Goal: Task Accomplishment & Management: Complete application form

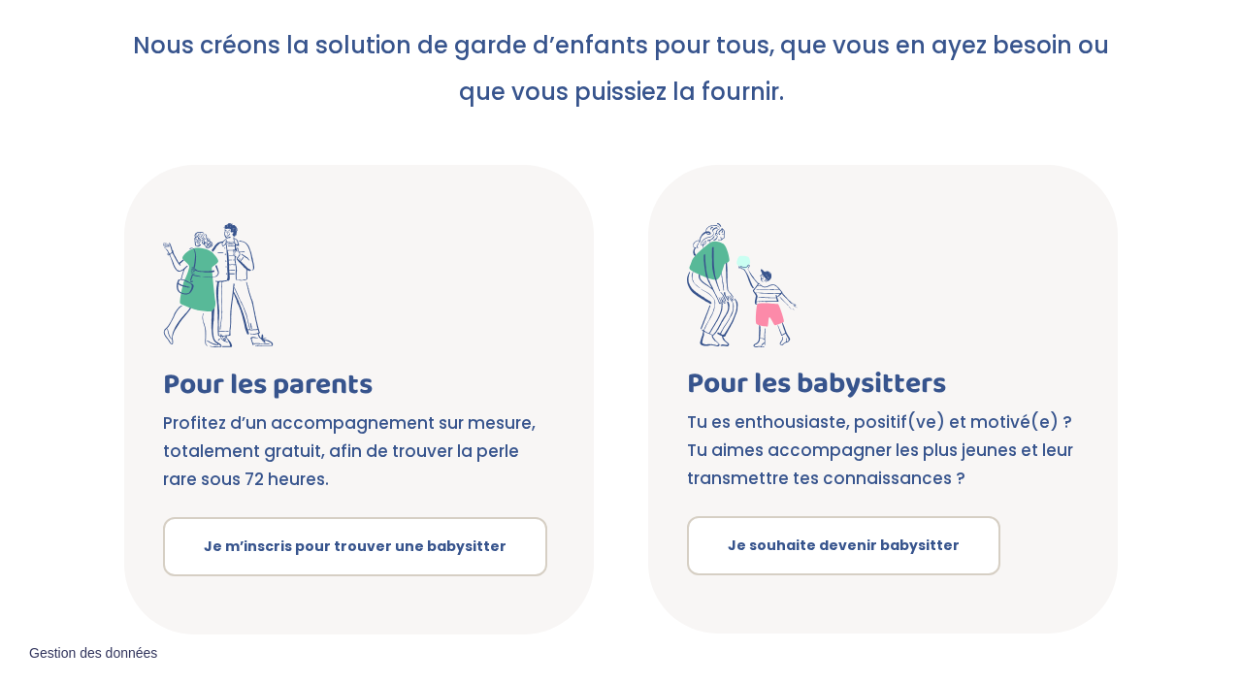
scroll to position [358, 0]
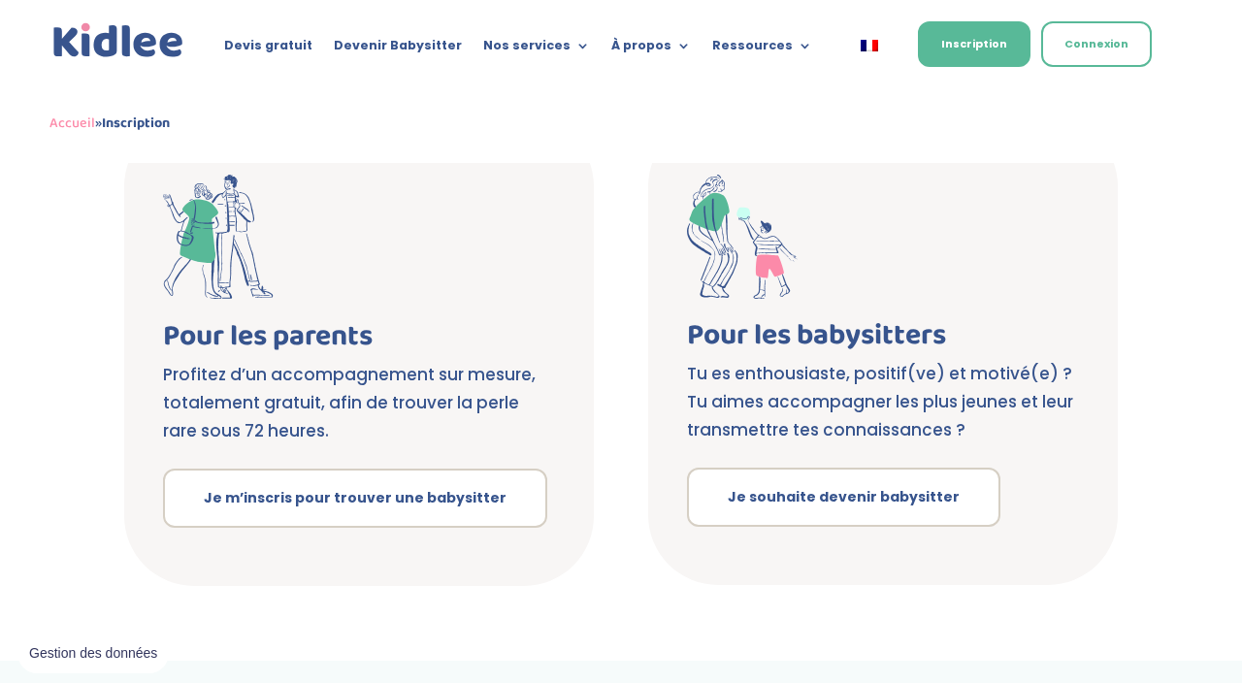
click at [818, 507] on div "Inscription Nous créons la solution de garde d’enfants pour tous, que vous en a…" at bounding box center [621, 233] width 1242 height 856
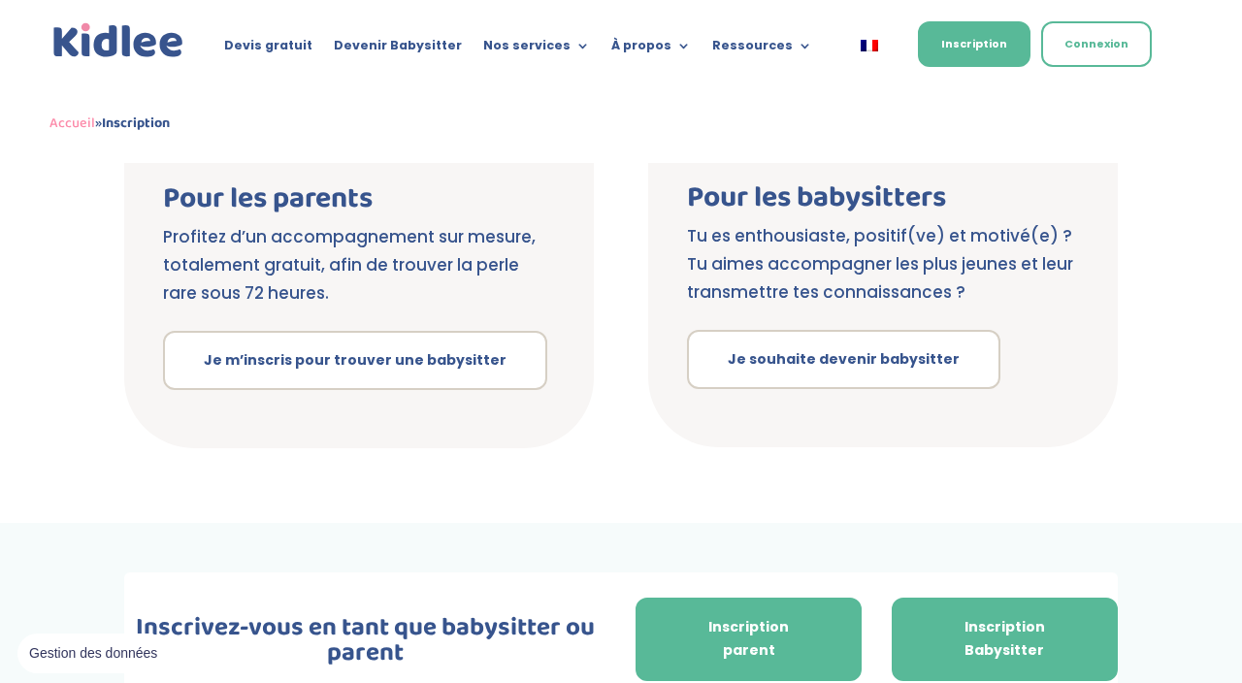
click at [996, 628] on link "Inscription Babysitter" at bounding box center [1005, 639] width 226 height 83
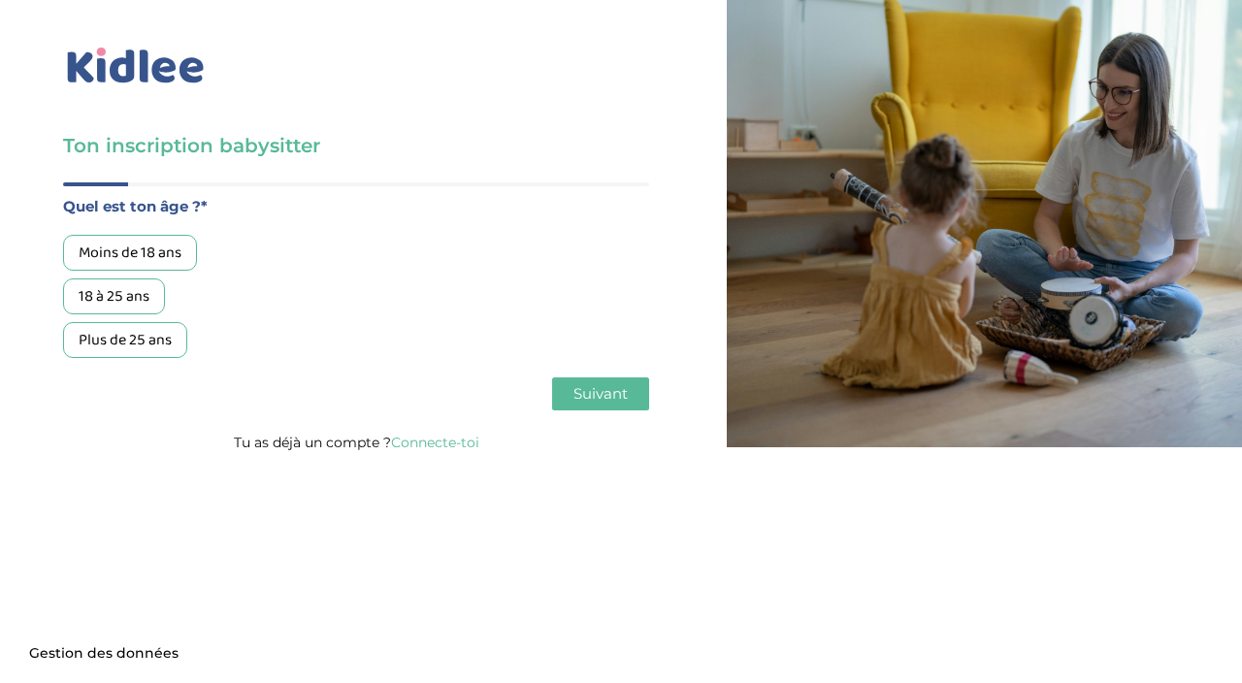
click at [83, 287] on div "18 à 25 ans" at bounding box center [114, 297] width 102 height 36
click at [612, 380] on button "Suivant" at bounding box center [600, 394] width 97 height 33
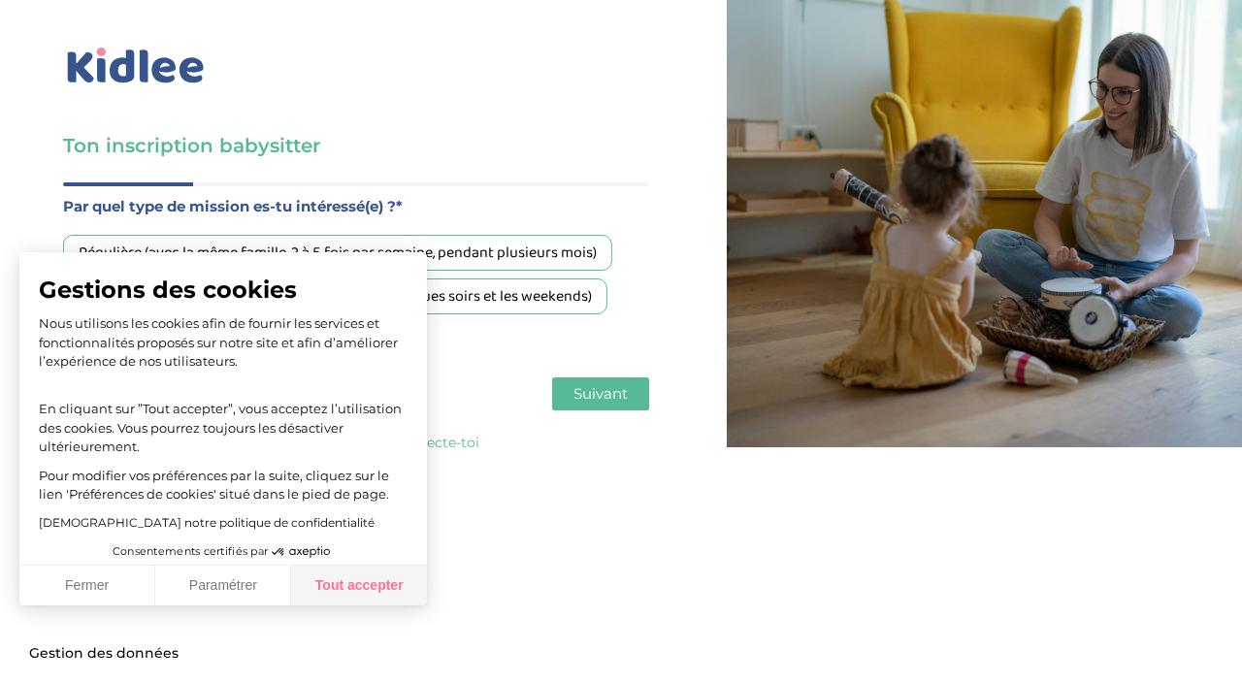
click at [324, 588] on button "Tout accepter" at bounding box center [359, 586] width 136 height 41
checkbox input "true"
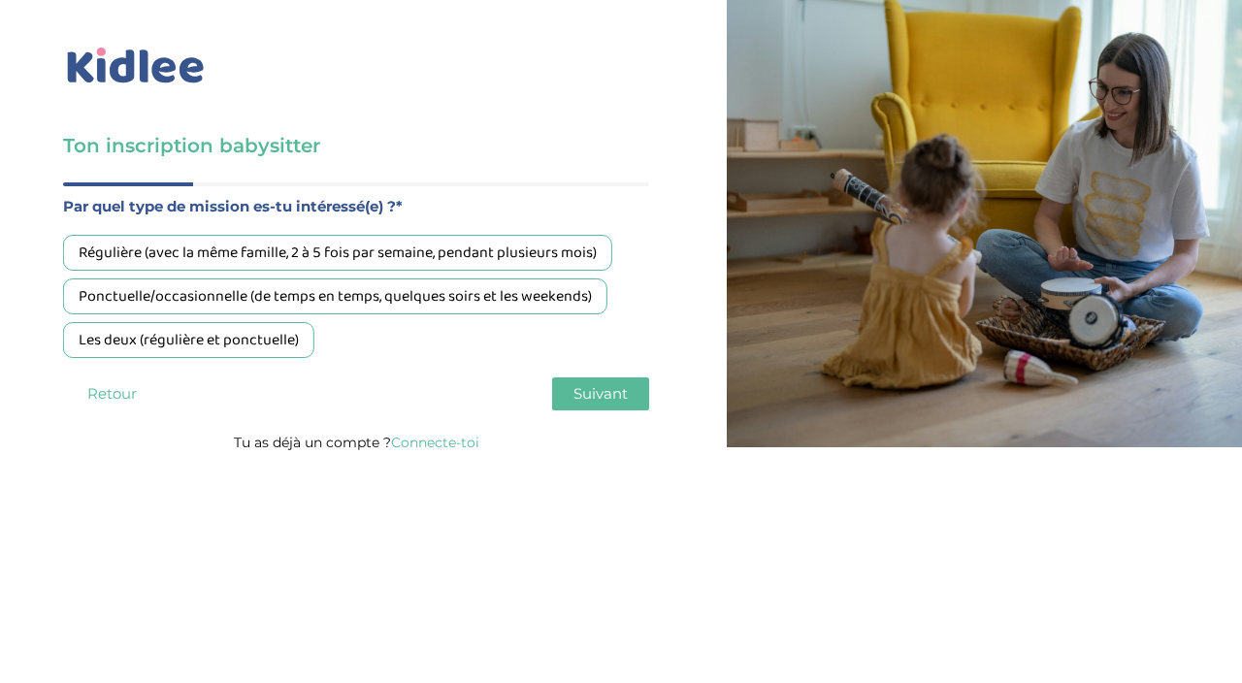
click at [546, 298] on div "Ponctuelle/occasionnelle (de temps en temps, quelques soirs et les weekends)" at bounding box center [335, 297] width 545 height 36
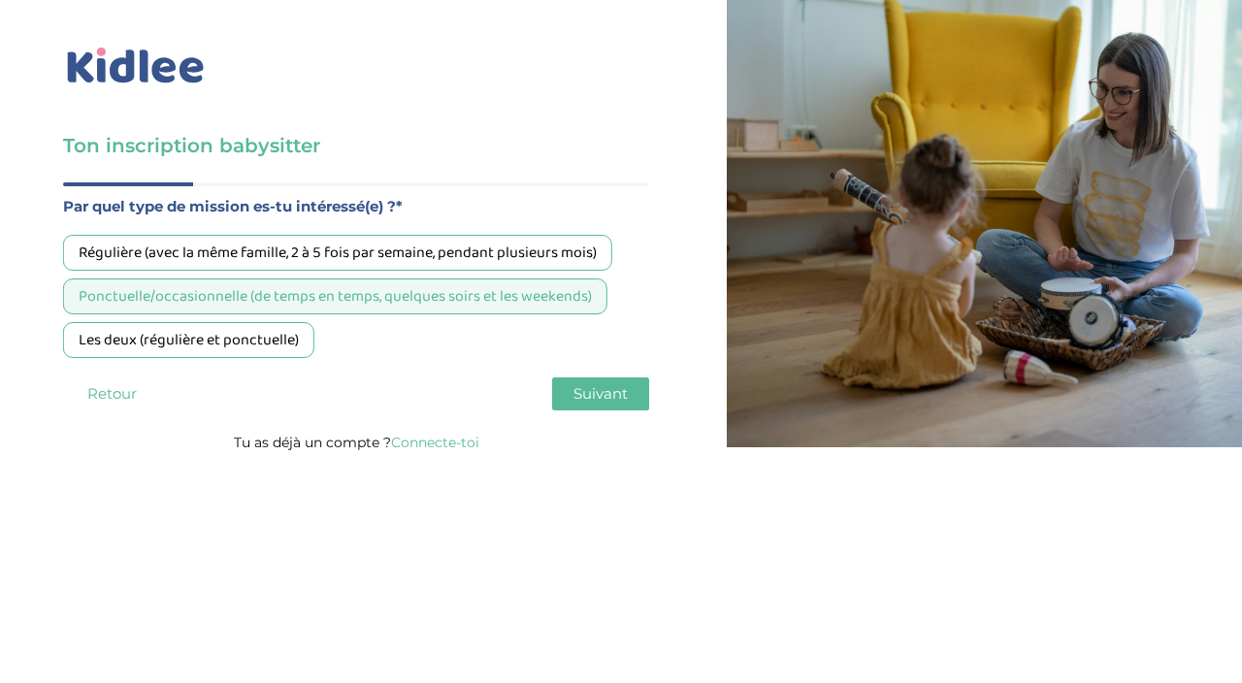
click at [588, 258] on div "Régulière (avec la même famille, 2 à 5 fois par semaine, pendant plusieurs mois)" at bounding box center [337, 253] width 549 height 36
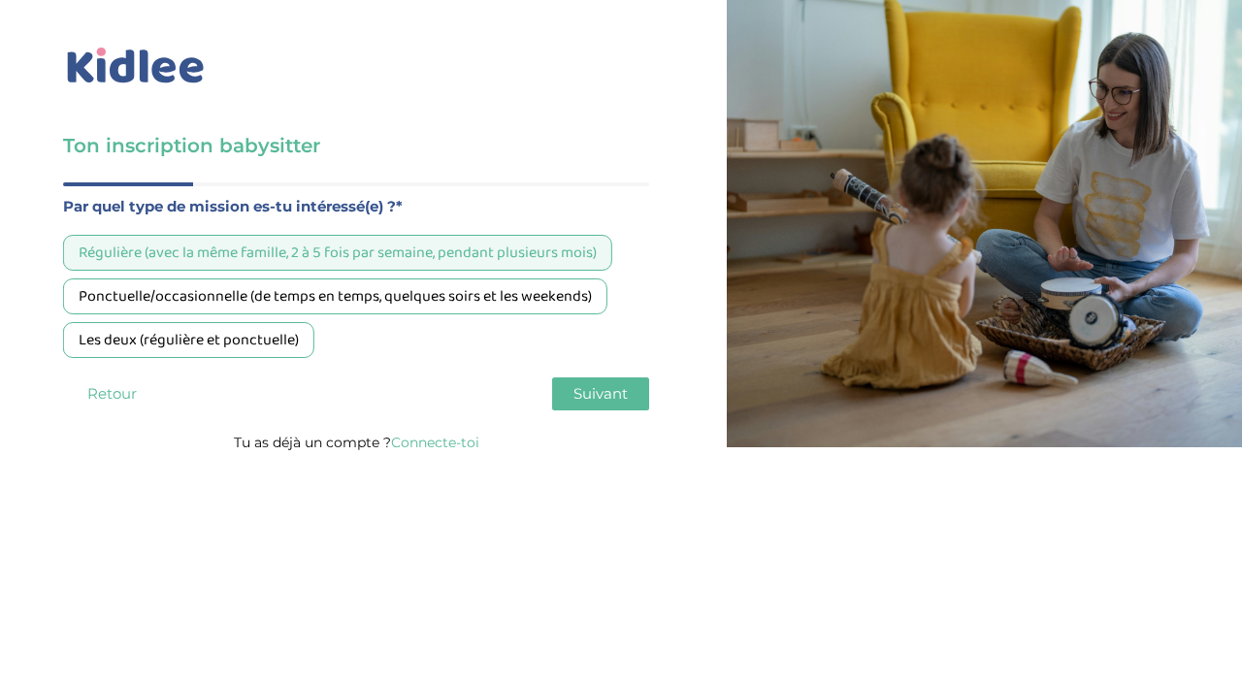
click at [564, 293] on div "Ponctuelle/occasionnelle (de temps en temps, quelques soirs et les weekends)" at bounding box center [335, 297] width 545 height 36
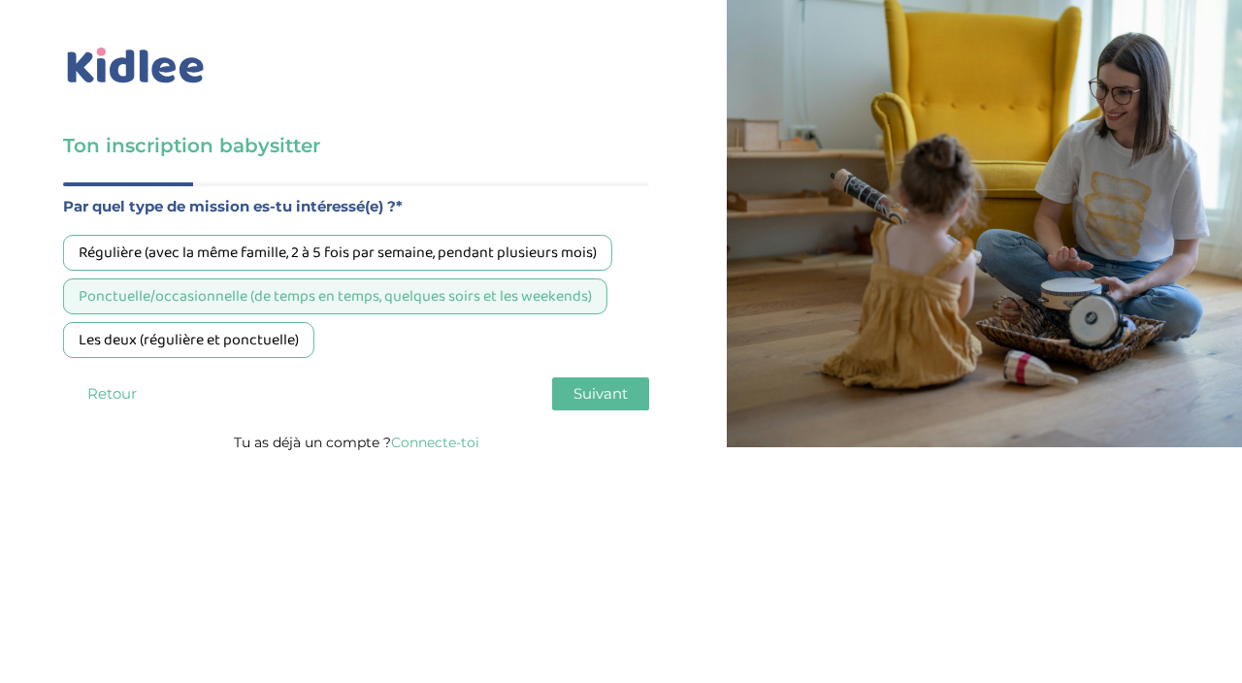
click at [272, 351] on div "Les deux (régulière et ponctuelle)" at bounding box center [188, 340] width 251 height 36
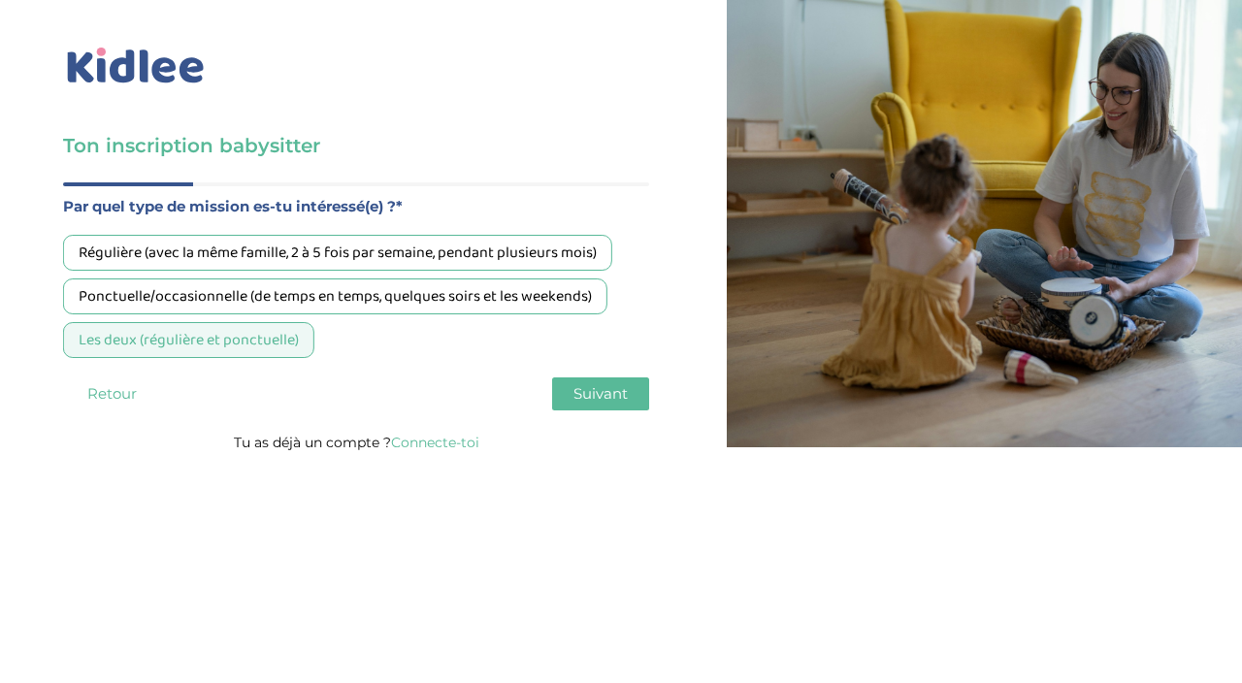
click at [557, 293] on div "Ponctuelle/occasionnelle (de temps en temps, quelques soirs et les weekends)" at bounding box center [335, 297] width 545 height 36
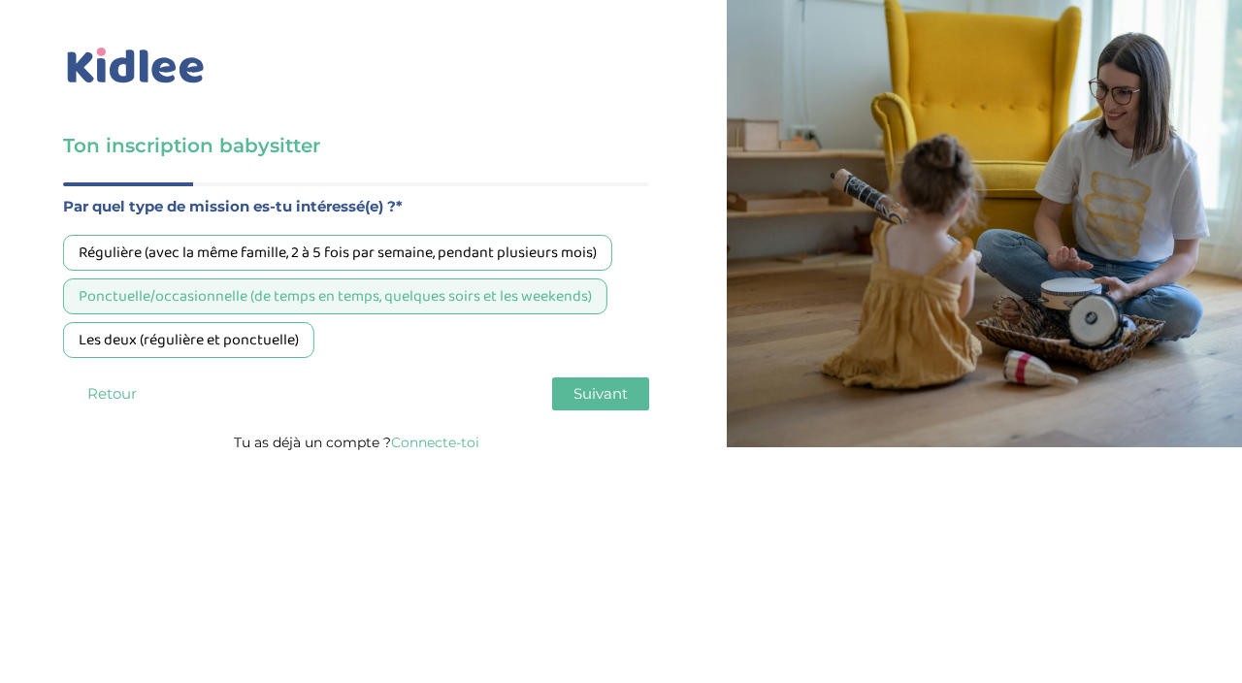
click at [614, 397] on span "Suivant" at bounding box center [601, 393] width 54 height 18
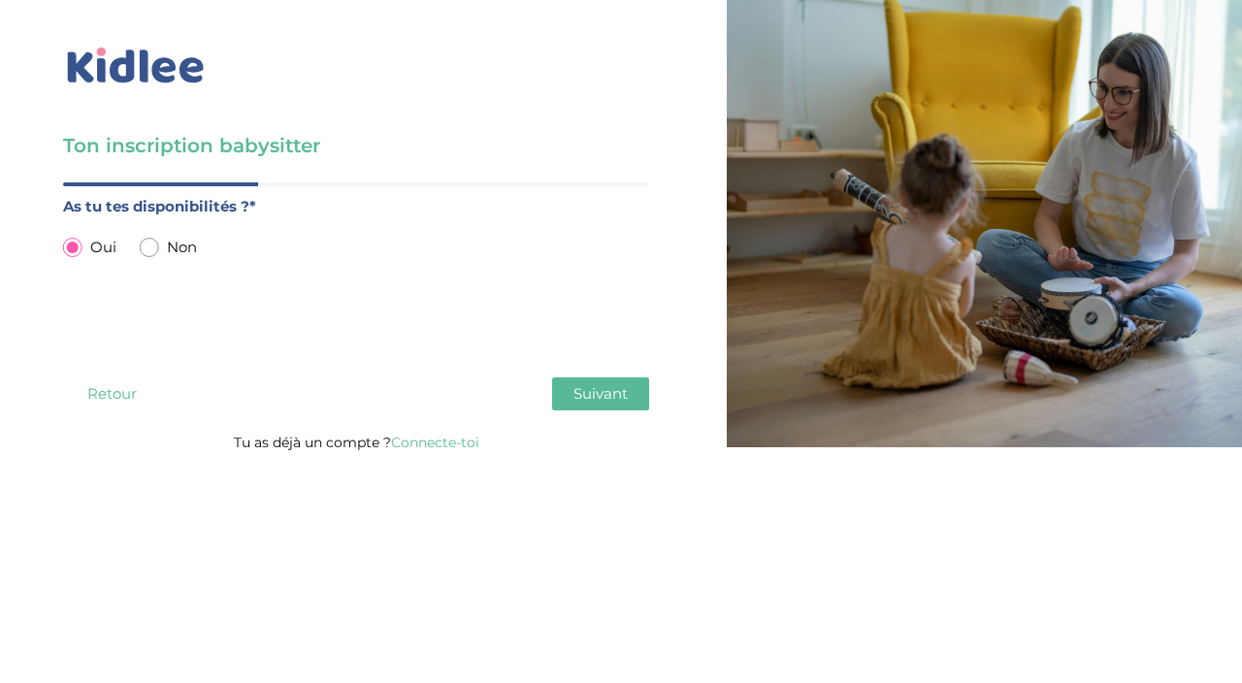
click at [616, 394] on span "Suivant" at bounding box center [601, 393] width 54 height 18
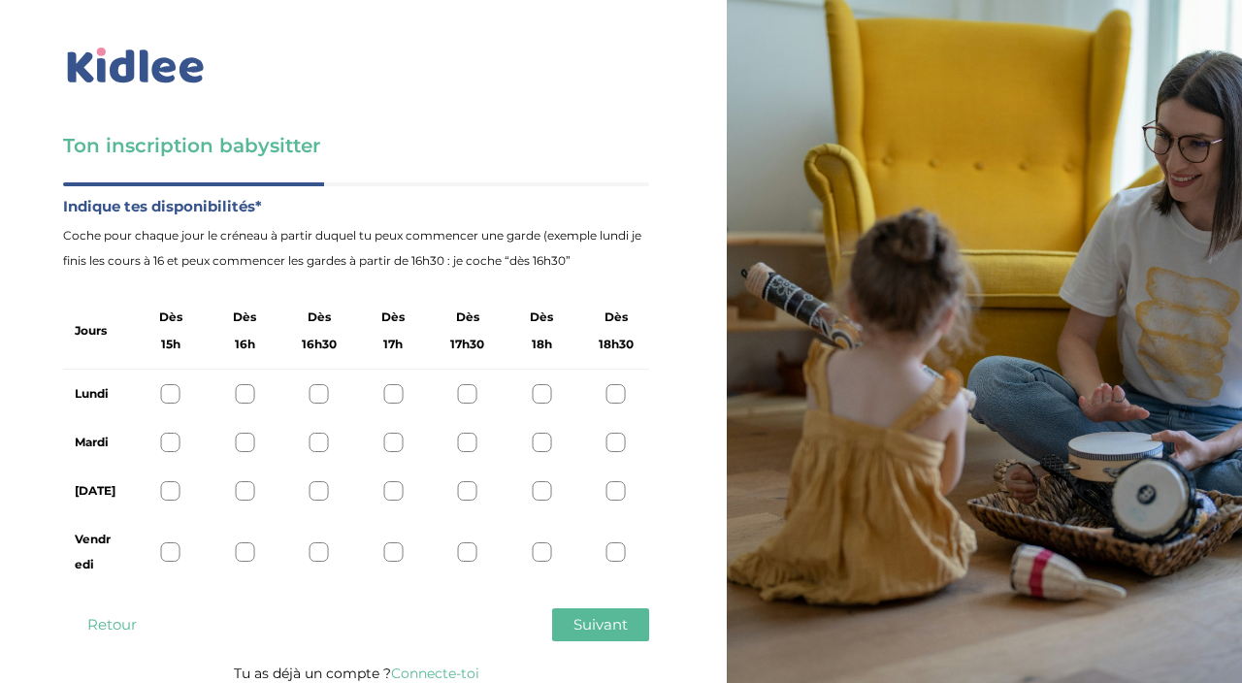
click at [541, 488] on div at bounding box center [541, 490] width 19 height 19
click at [615, 488] on div at bounding box center [616, 490] width 19 height 19
click at [533, 487] on div at bounding box center [541, 490] width 19 height 19
click at [470, 481] on div at bounding box center [467, 490] width 19 height 19
click at [115, 613] on button "Retour" at bounding box center [111, 625] width 97 height 33
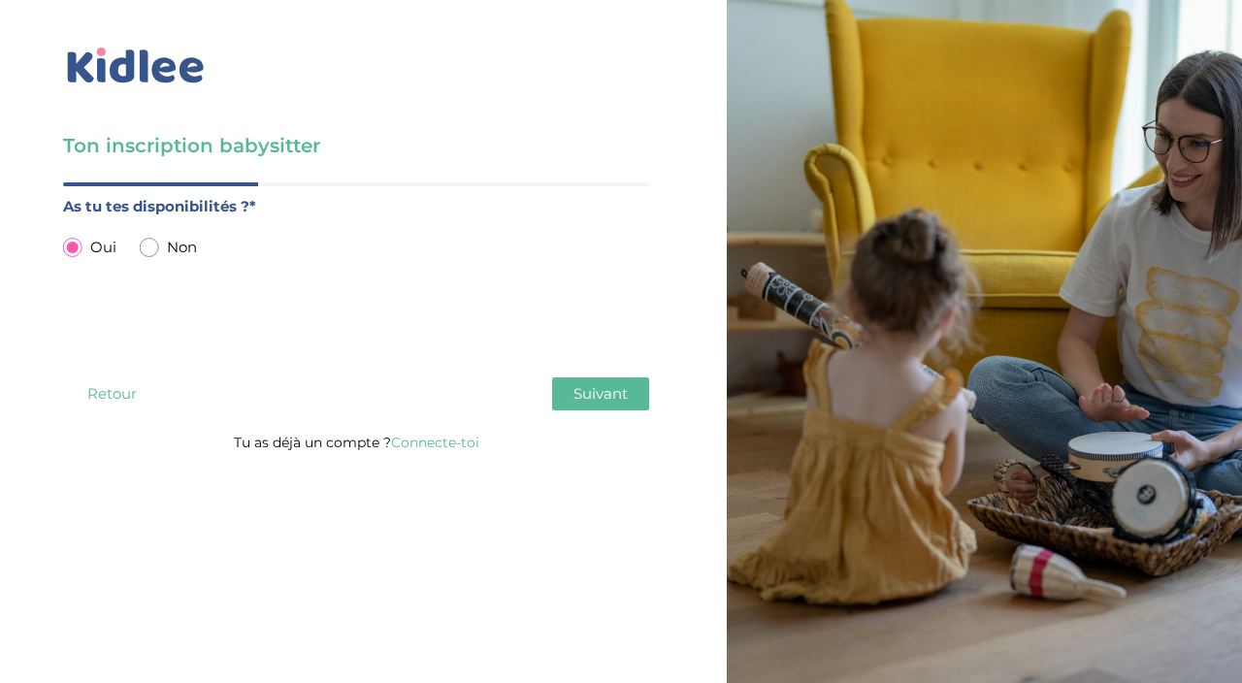
click at [112, 391] on button "Retour" at bounding box center [111, 394] width 97 height 33
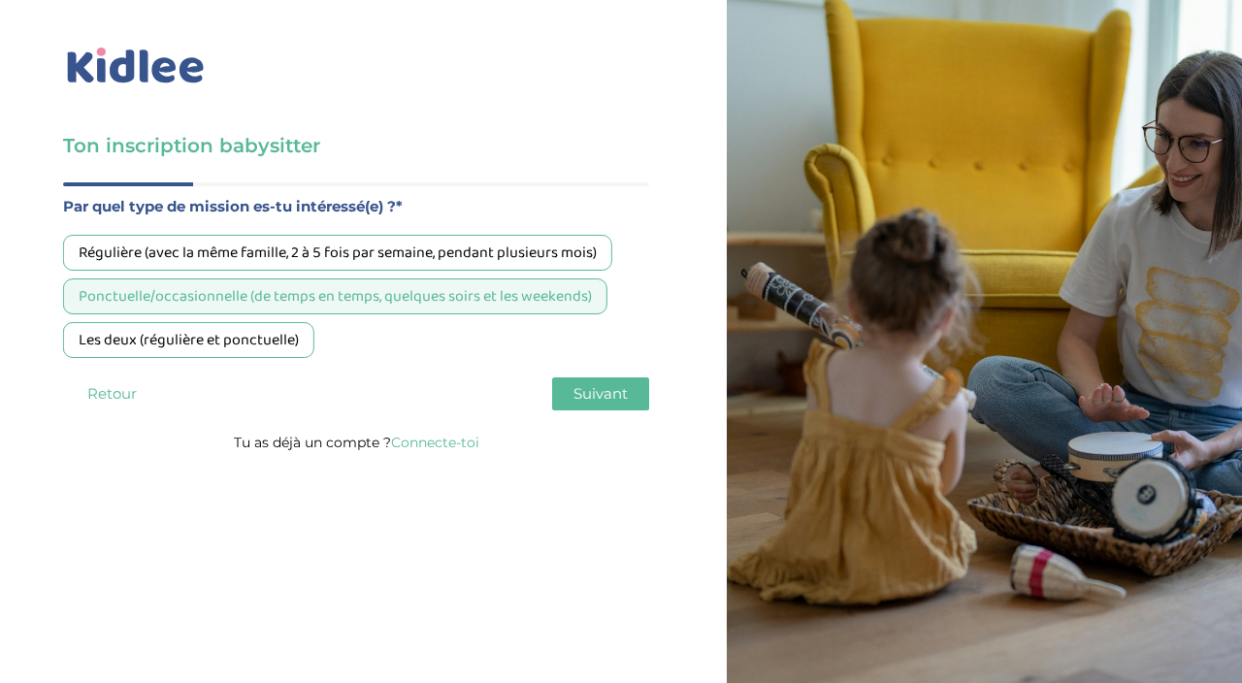
click at [263, 341] on div "Les deux (régulière et ponctuelle)" at bounding box center [188, 340] width 251 height 36
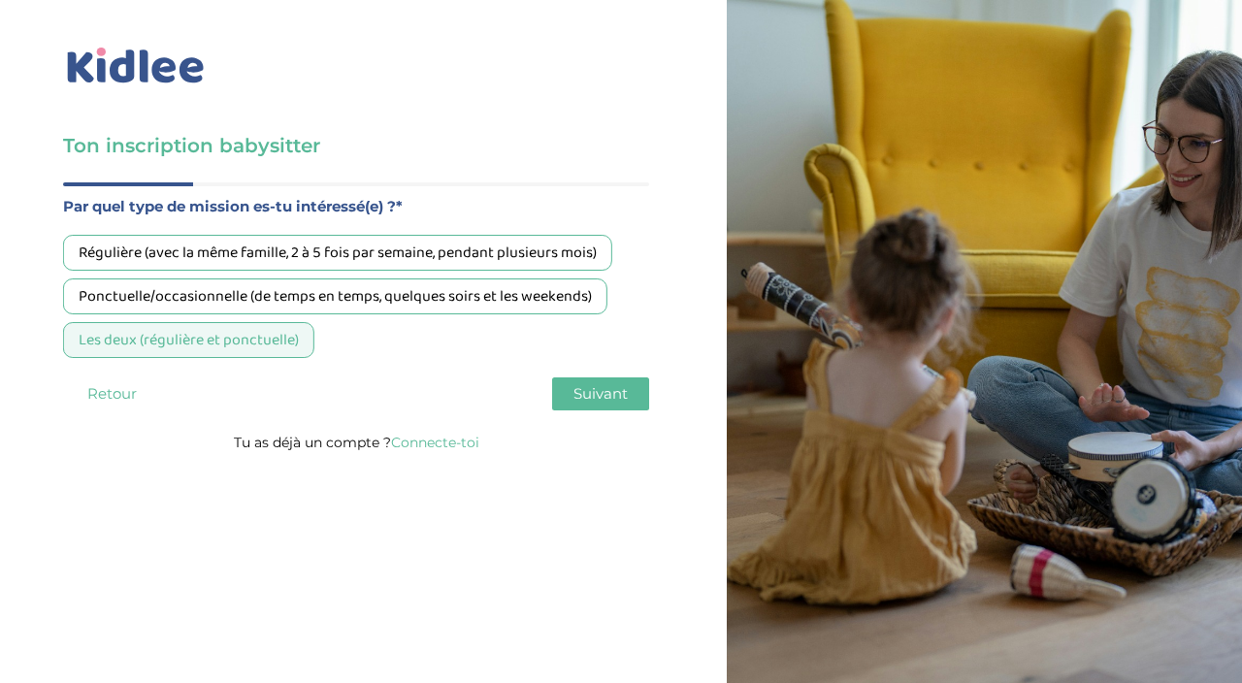
click at [600, 403] on span "Suivant" at bounding box center [601, 393] width 54 height 18
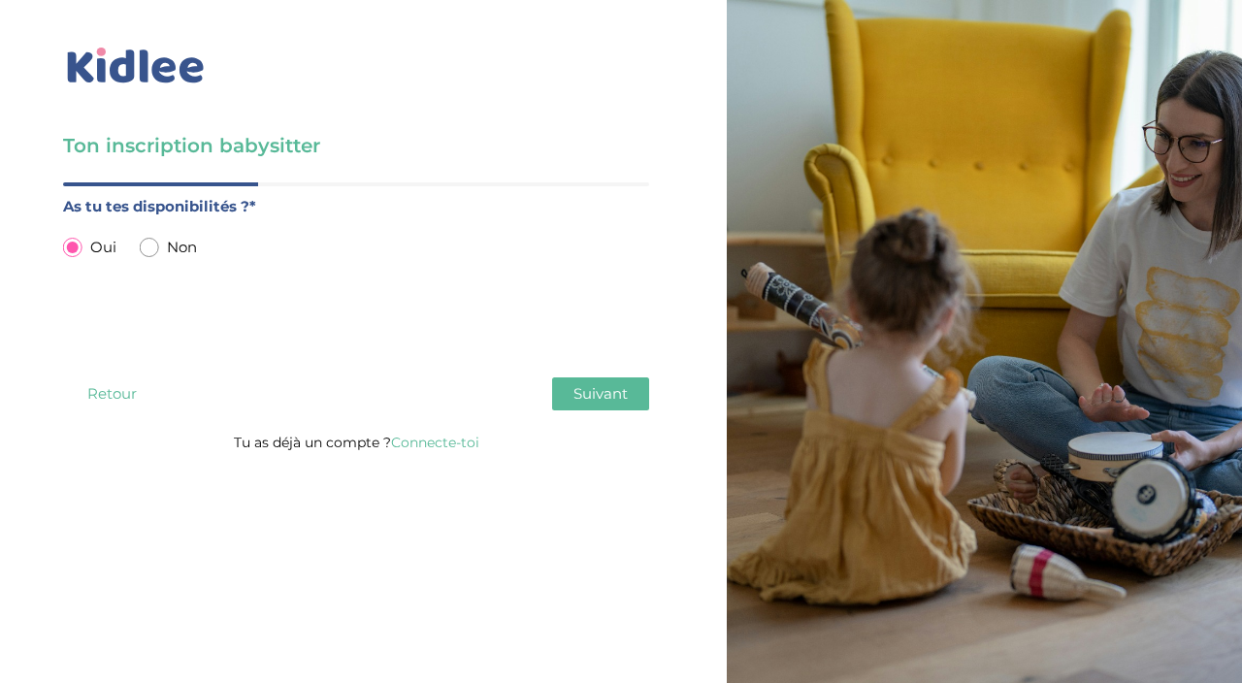
click at [157, 246] on input "radio" at bounding box center [149, 247] width 19 height 19
radio input "true"
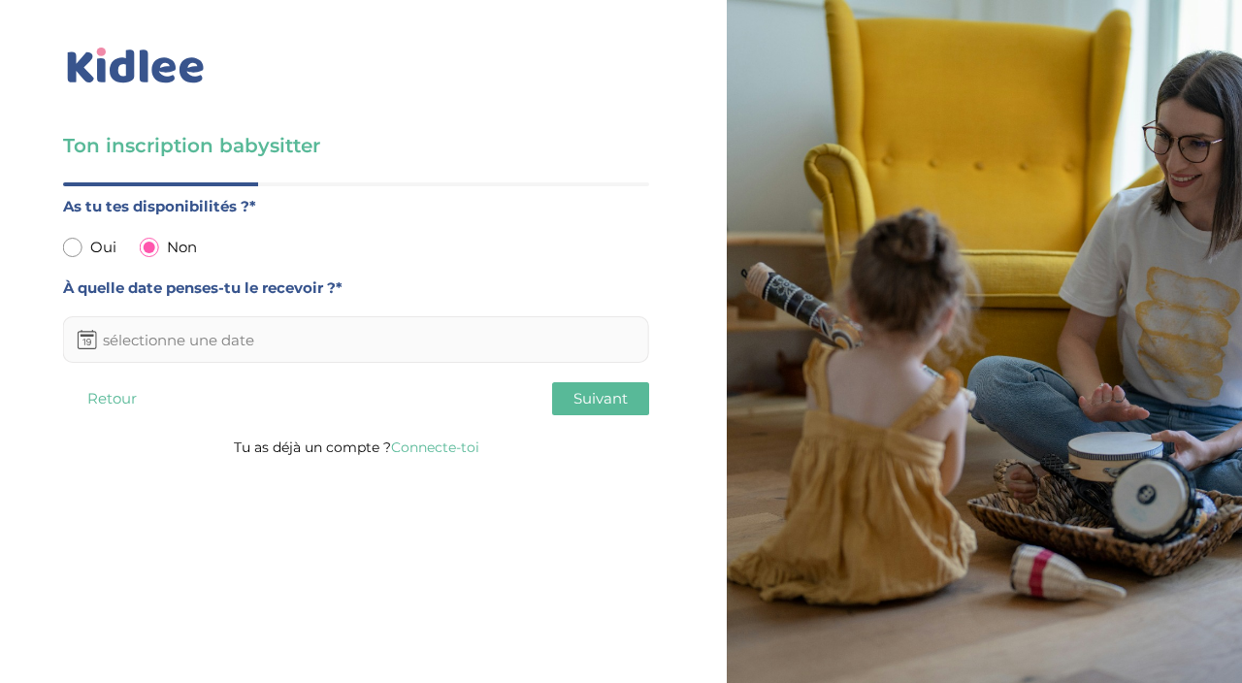
click at [82, 227] on div "As tu tes disponibilités ?* Oui Non À quelle date penses-tu le recevoir ?*" at bounding box center [356, 278] width 586 height 169
click at [77, 239] on input "radio" at bounding box center [72, 247] width 19 height 19
radio input "true"
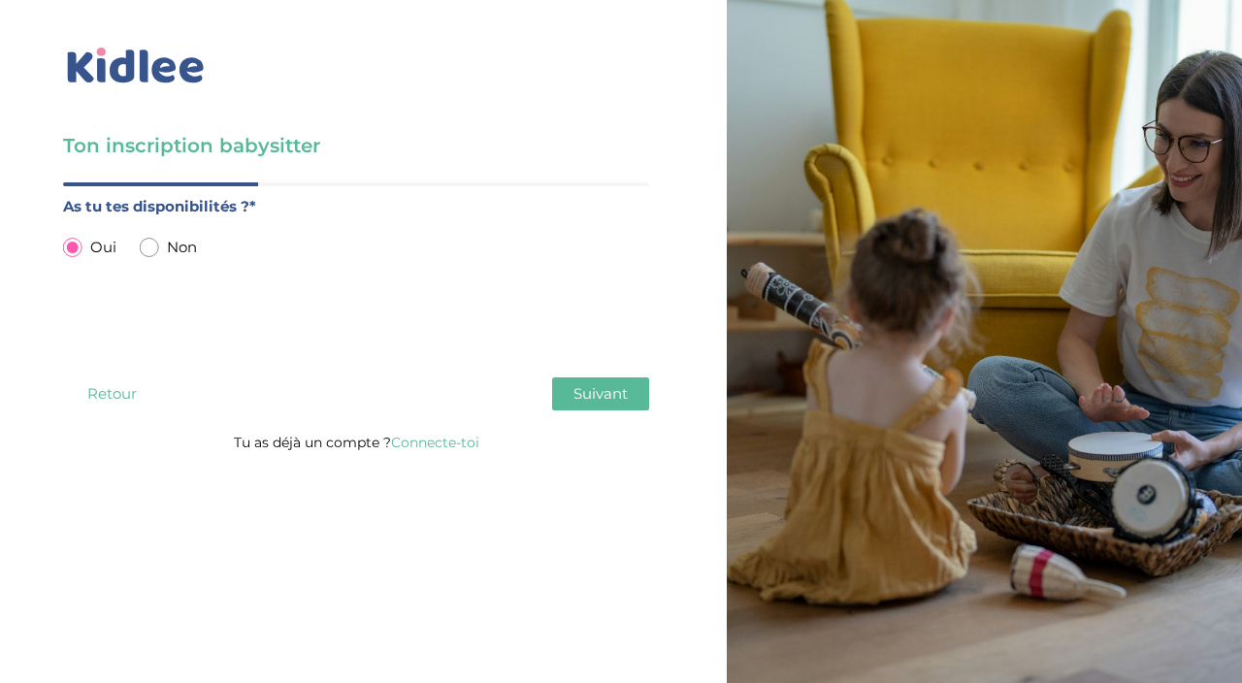
click at [596, 392] on span "Suivant" at bounding box center [601, 393] width 54 height 18
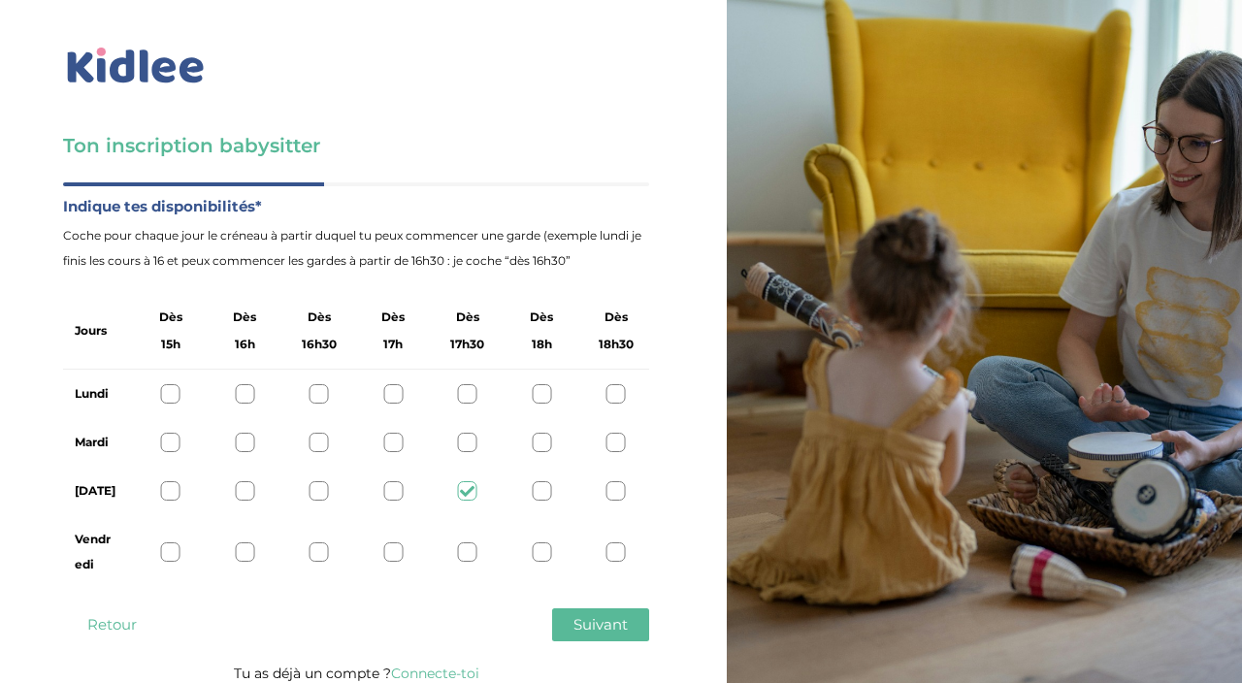
click at [113, 609] on button "Retour" at bounding box center [111, 625] width 97 height 33
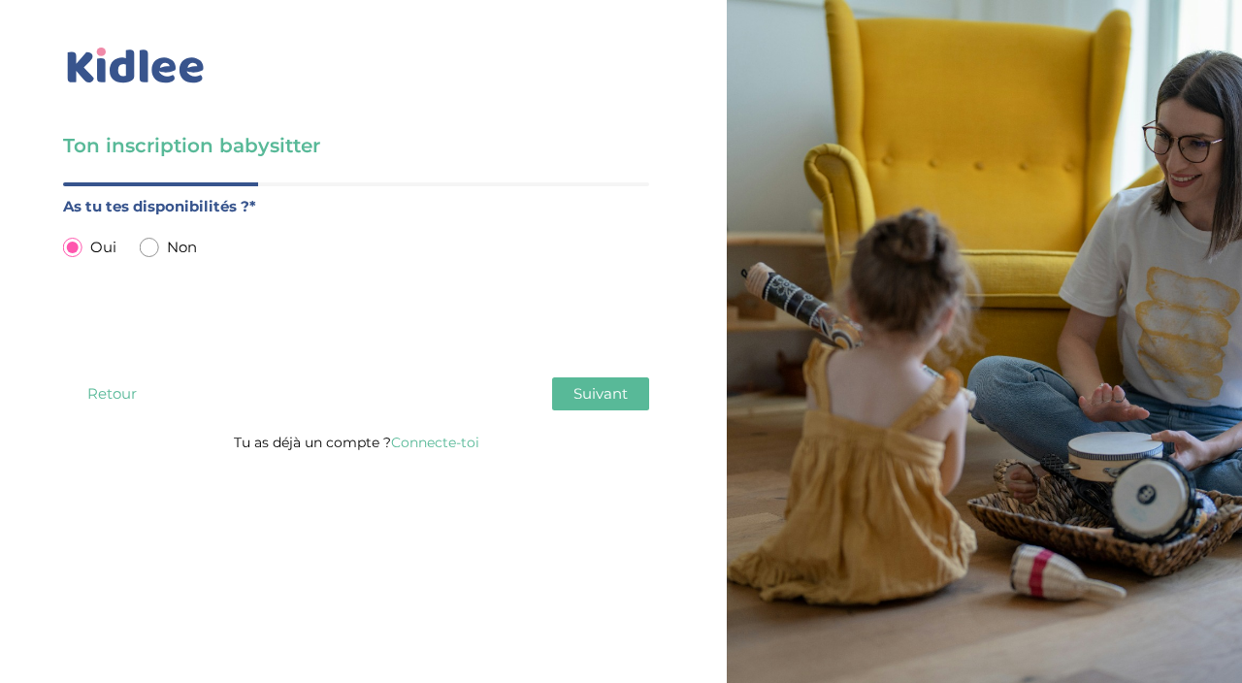
click at [158, 246] on input "radio" at bounding box center [149, 247] width 19 height 19
radio input "true"
radio input "false"
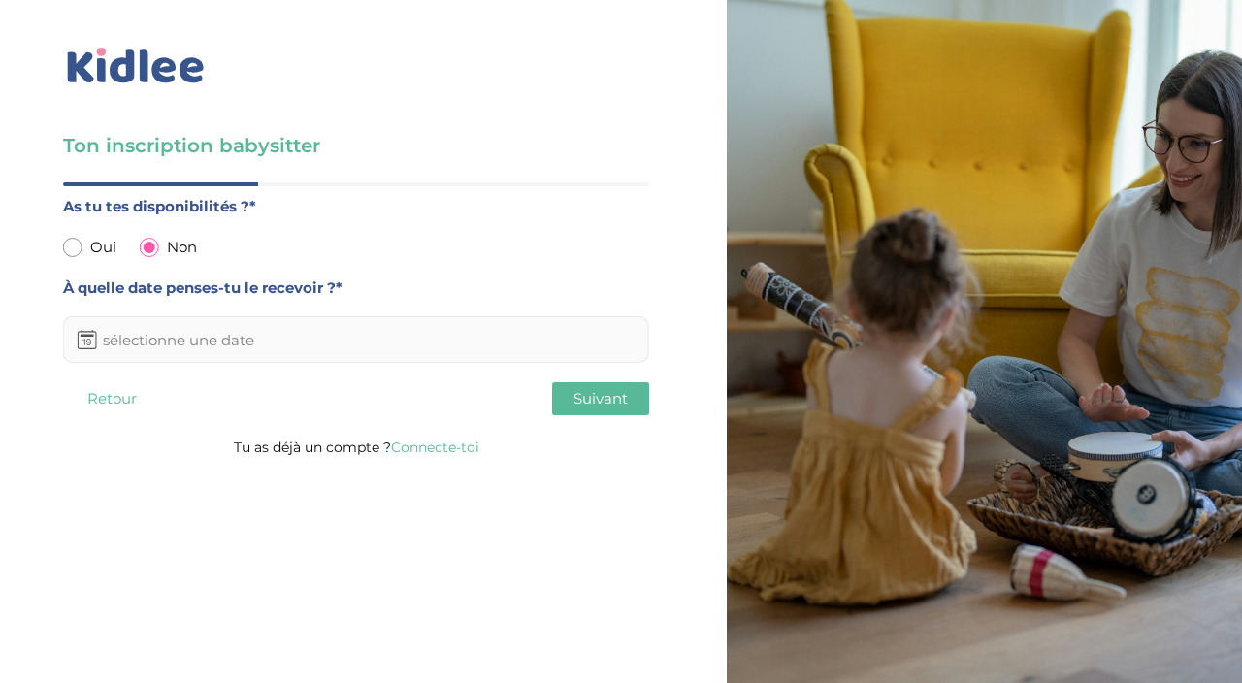
click at [306, 333] on input "text" at bounding box center [356, 339] width 586 height 47
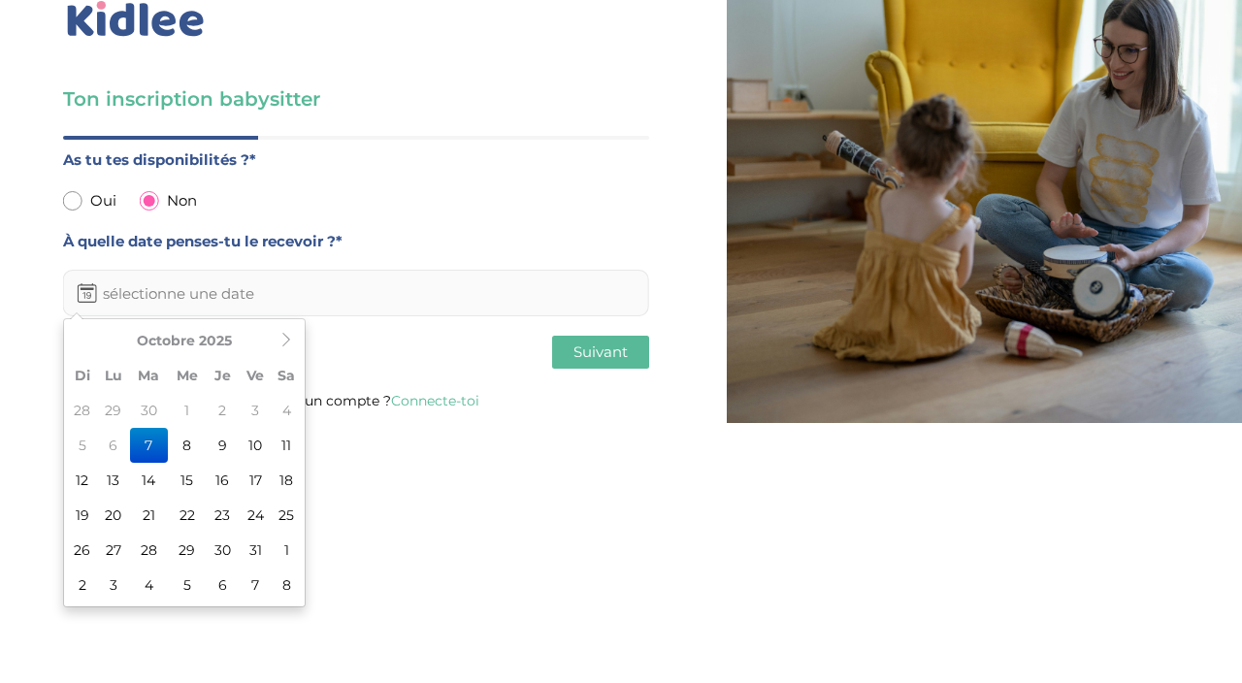
scroll to position [79, 0]
click at [80, 510] on td "12" at bounding box center [82, 527] width 29 height 35
type input "12-10-2025"
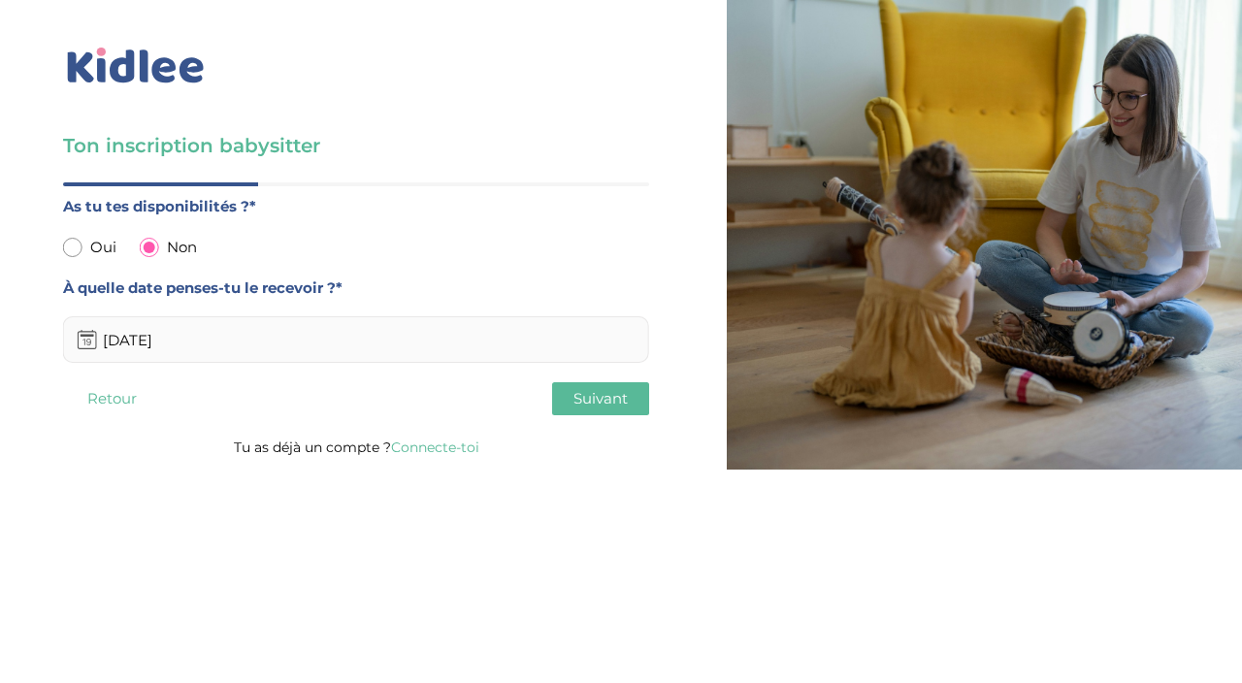
click at [613, 389] on span "Suivant" at bounding box center [601, 398] width 54 height 18
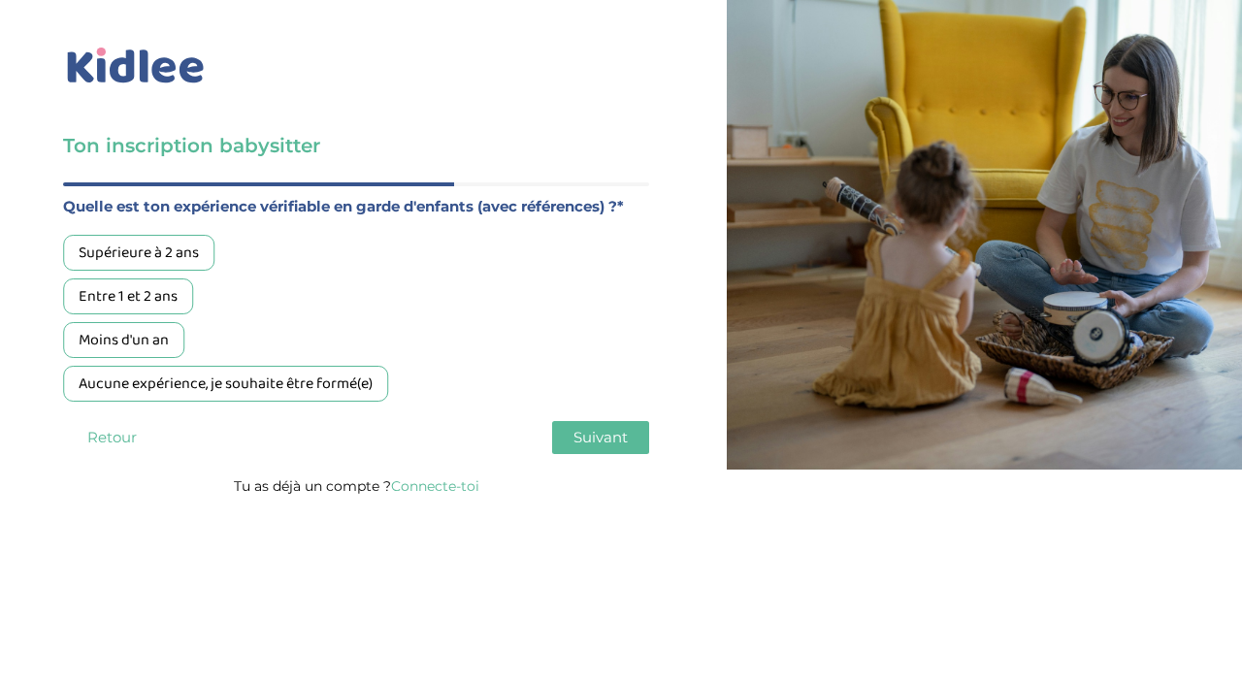
click at [154, 366] on div "Aucune expérience, je souhaite être formé(e)" at bounding box center [225, 384] width 325 height 36
click at [153, 322] on div "Moins d'un an" at bounding box center [123, 340] width 121 height 36
click at [583, 428] on span "Suivant" at bounding box center [601, 437] width 54 height 18
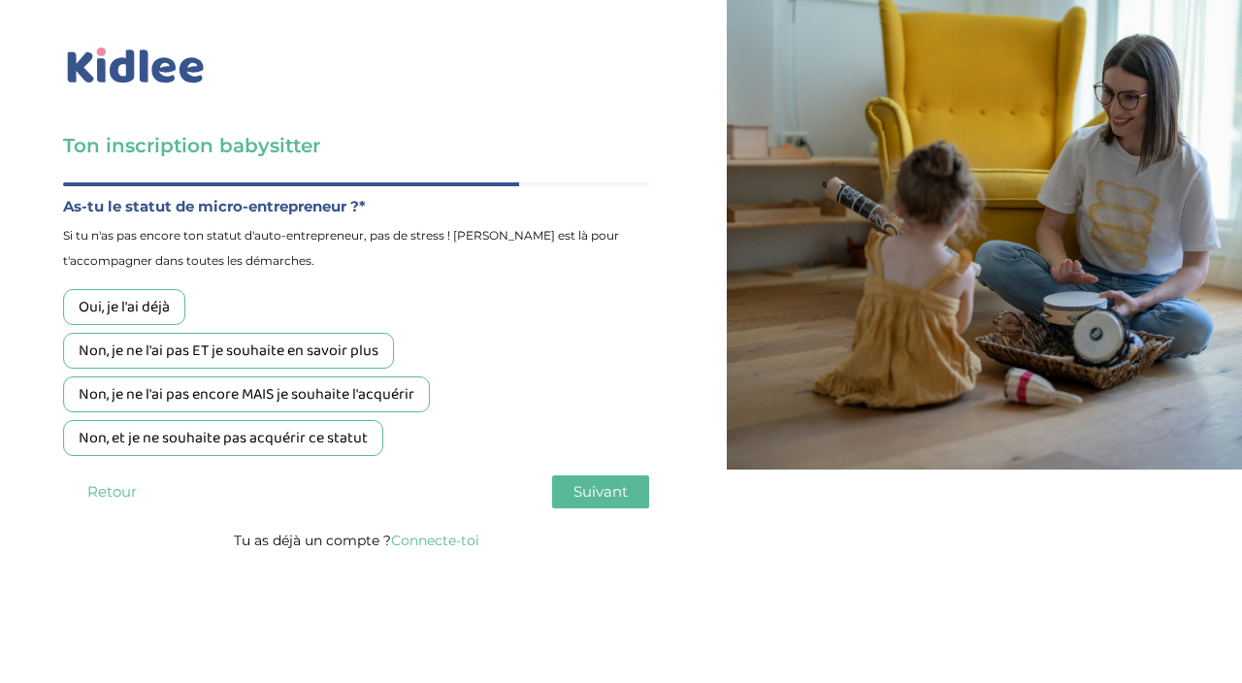
click at [117, 476] on button "Retour" at bounding box center [111, 492] width 97 height 33
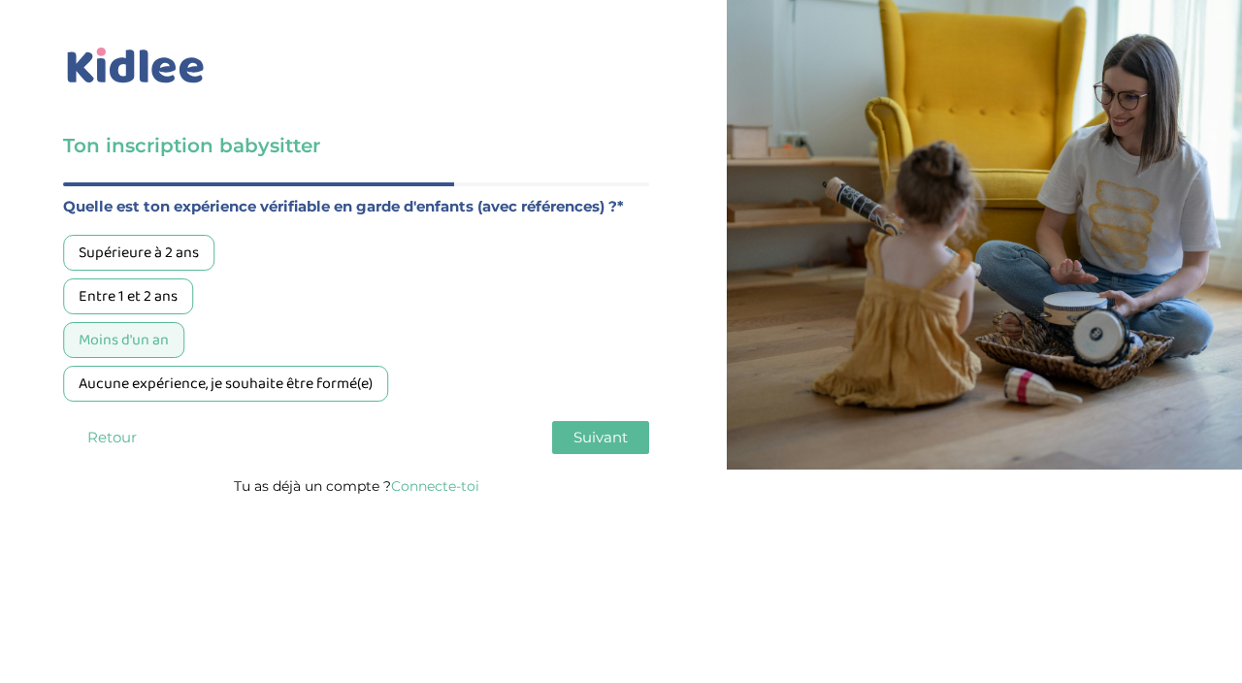
click at [567, 421] on button "Suivant" at bounding box center [600, 437] width 97 height 33
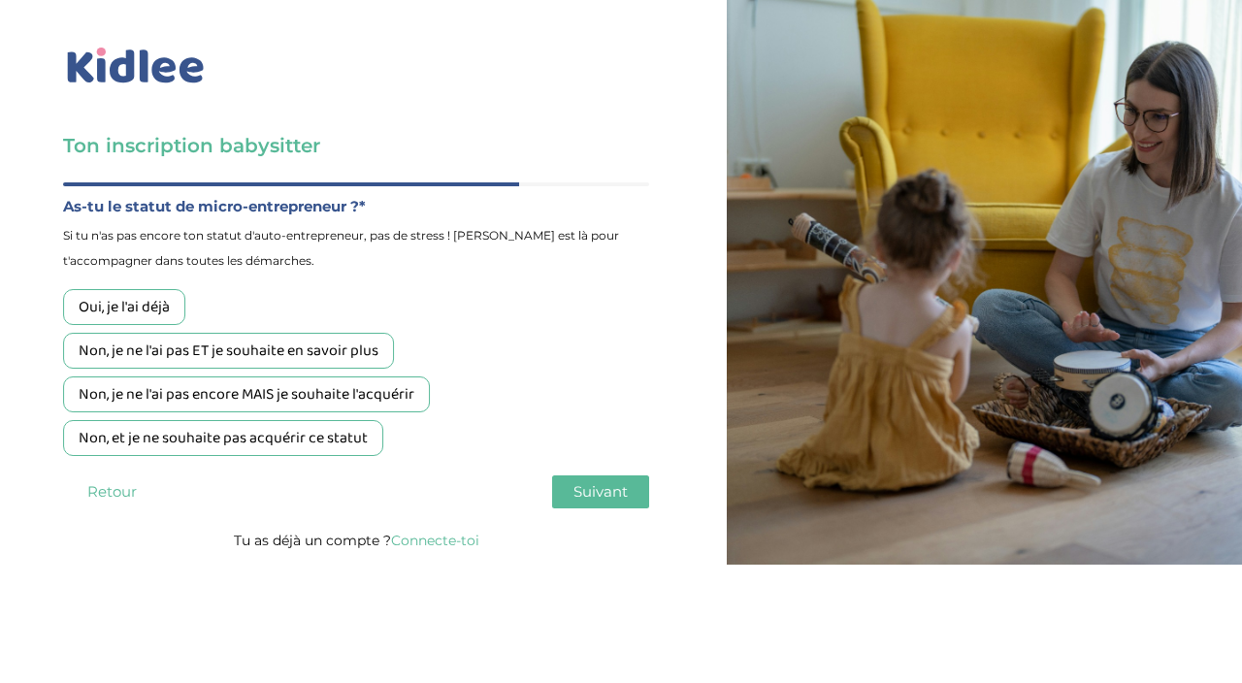
scroll to position [89, 0]
click at [363, 420] on div "Non, et je ne souhaite pas acquérir ce statut" at bounding box center [223, 438] width 320 height 36
click at [612, 482] on span "Suivant" at bounding box center [601, 491] width 54 height 18
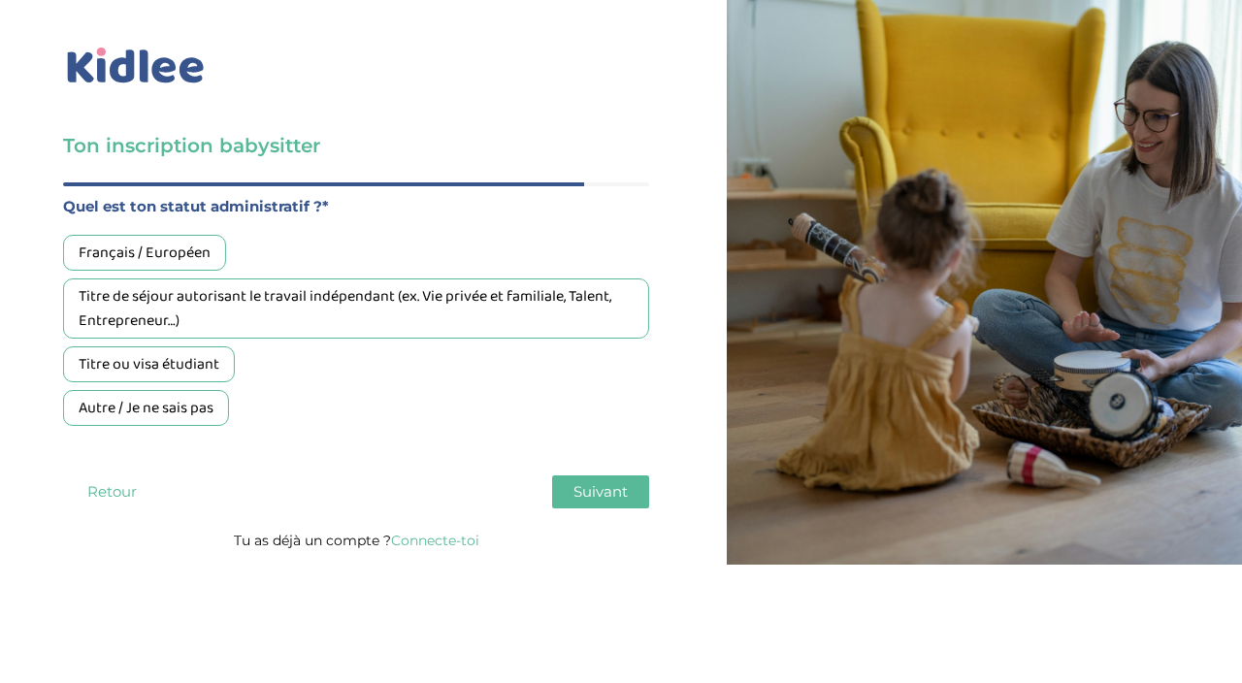
click at [190, 235] on div "Français / Européen" at bounding box center [144, 253] width 163 height 36
click at [624, 476] on button "Suivant" at bounding box center [600, 492] width 97 height 33
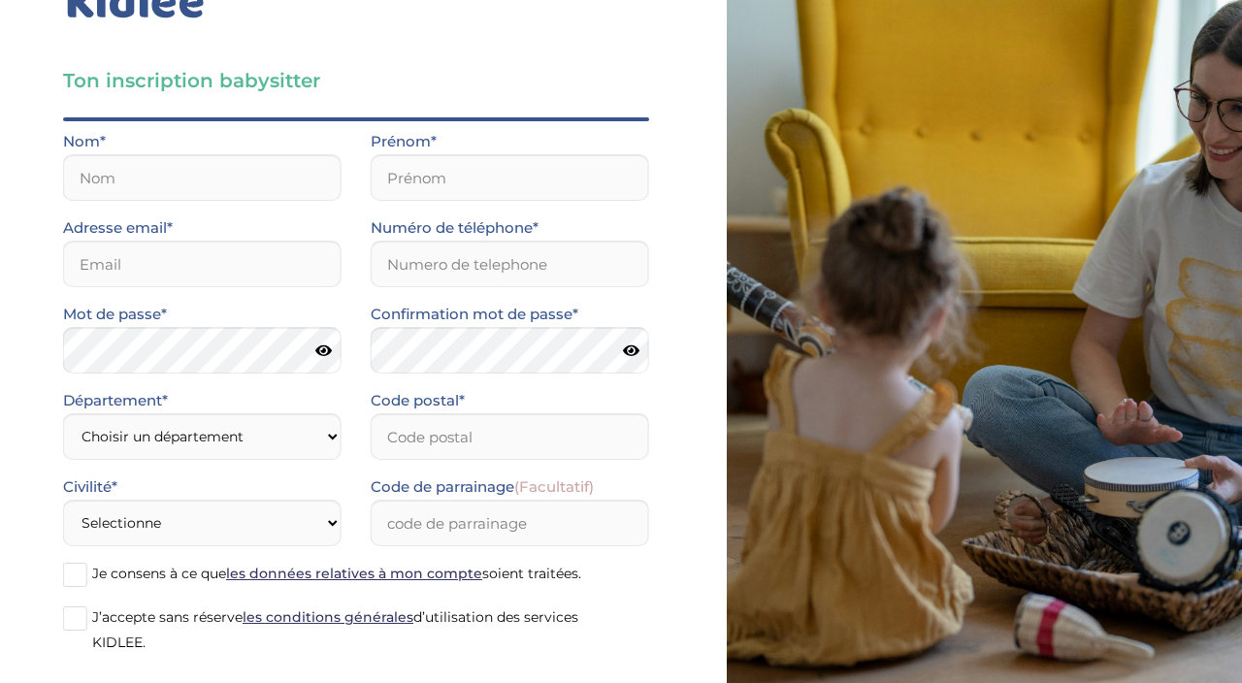
scroll to position [0, 0]
